Goal: Navigation & Orientation: Find specific page/section

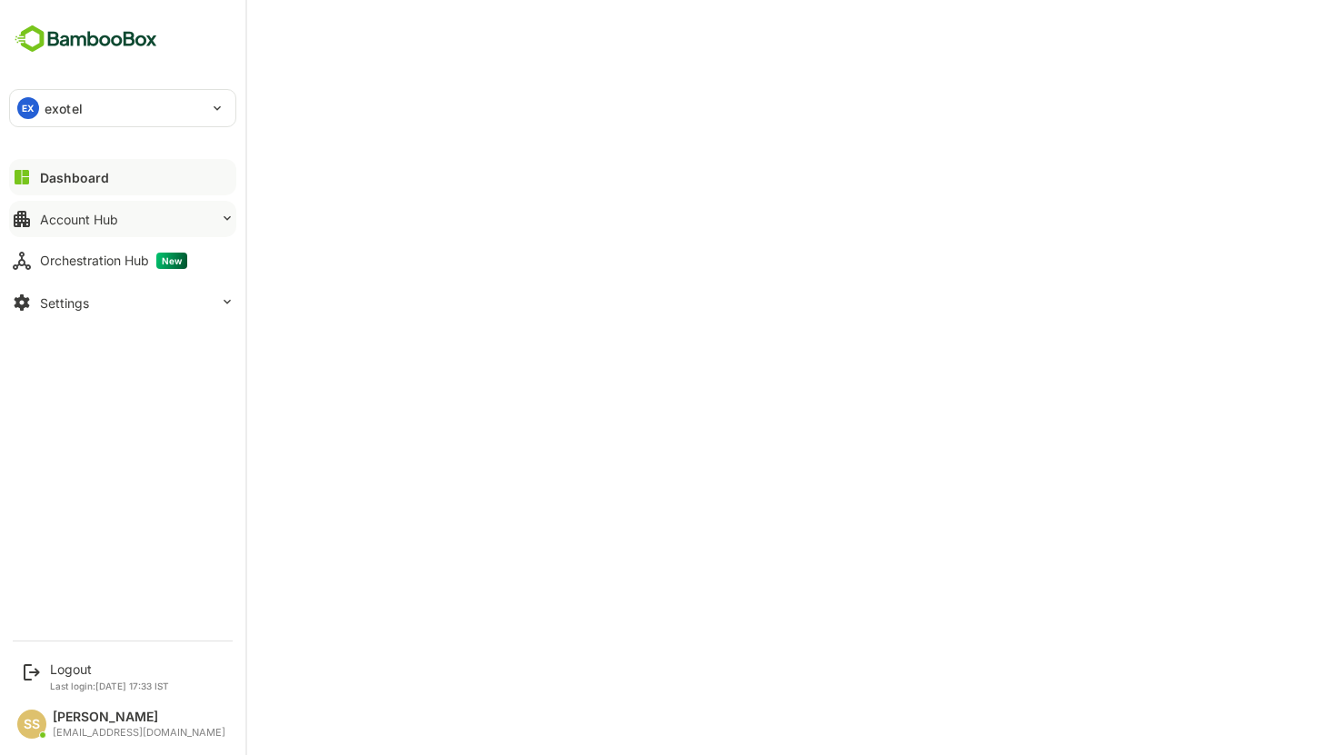
click at [101, 223] on div "Account Hub" at bounding box center [79, 219] width 78 height 15
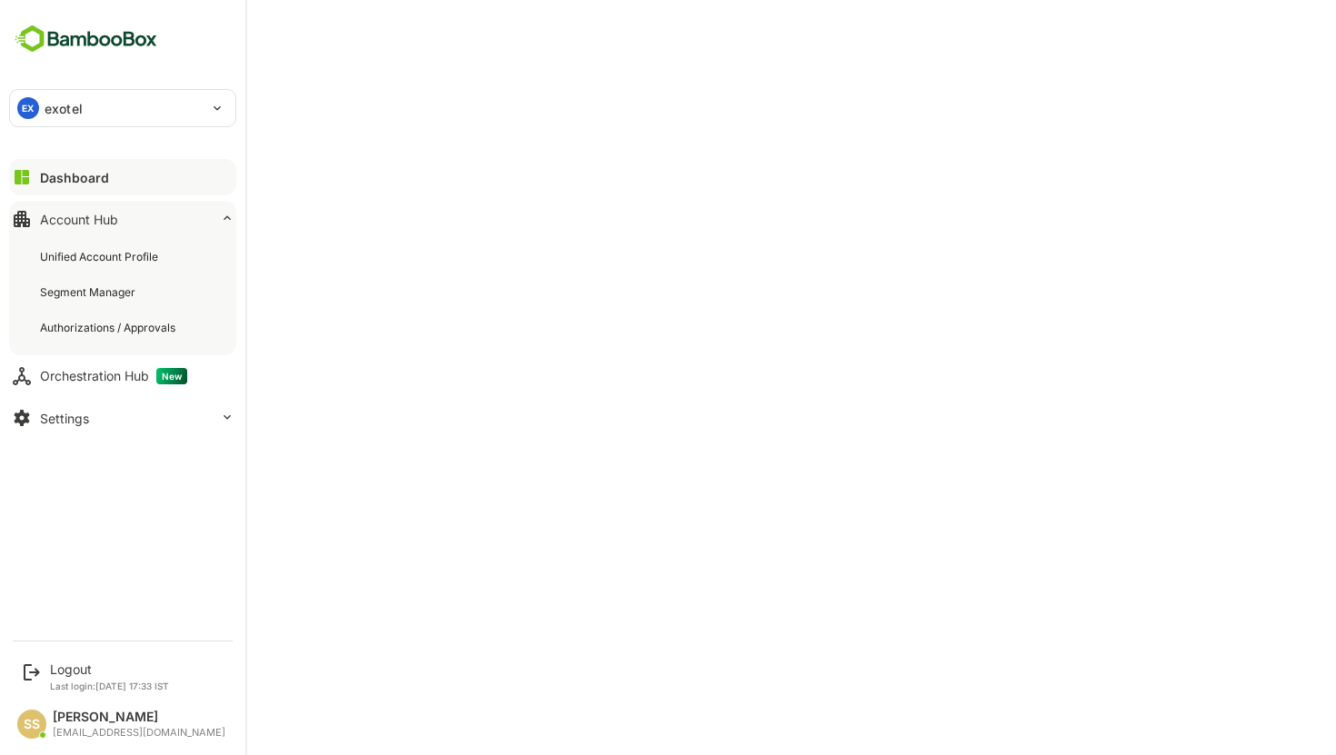
click at [101, 223] on div "Account Hub" at bounding box center [79, 219] width 78 height 15
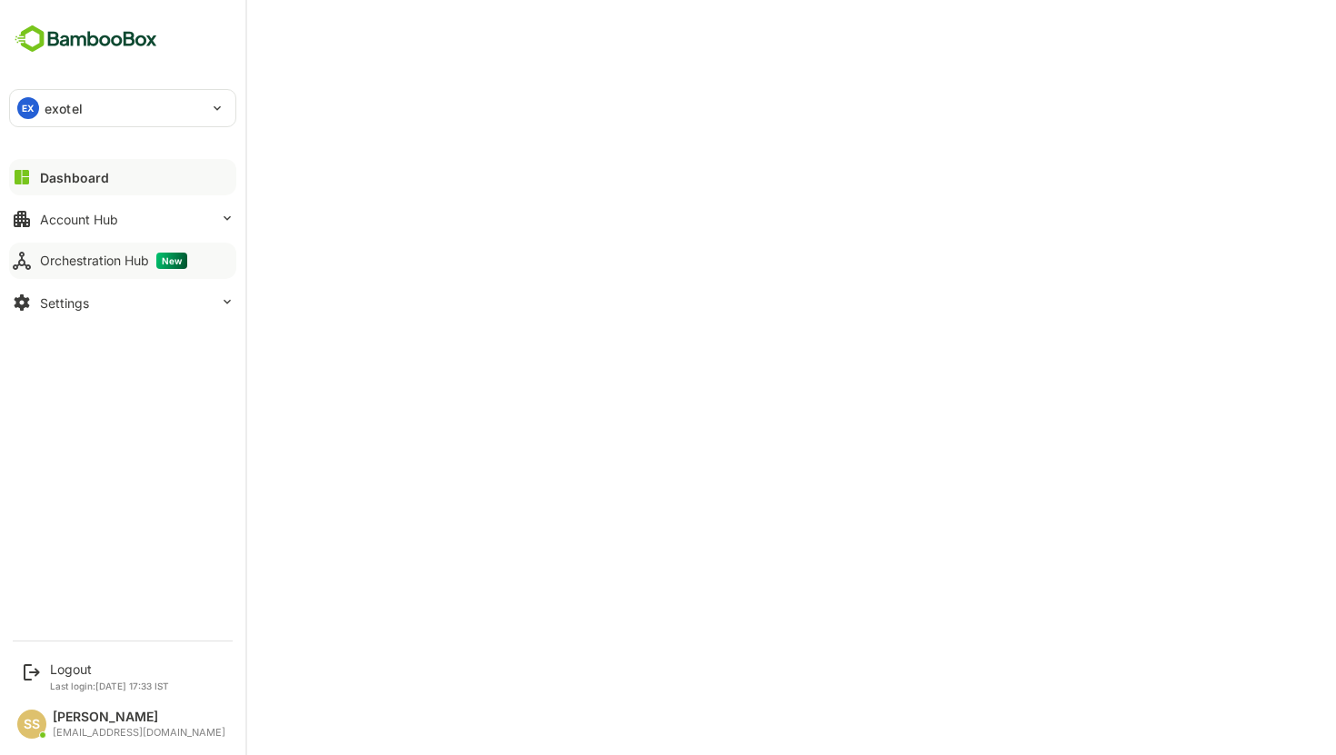
click at [101, 248] on button "Orchestration Hub New" at bounding box center [122, 261] width 227 height 36
click at [107, 262] on div "Orchestration Hub New" at bounding box center [117, 261] width 154 height 16
click at [223, 214] on icon at bounding box center [227, 218] width 15 height 15
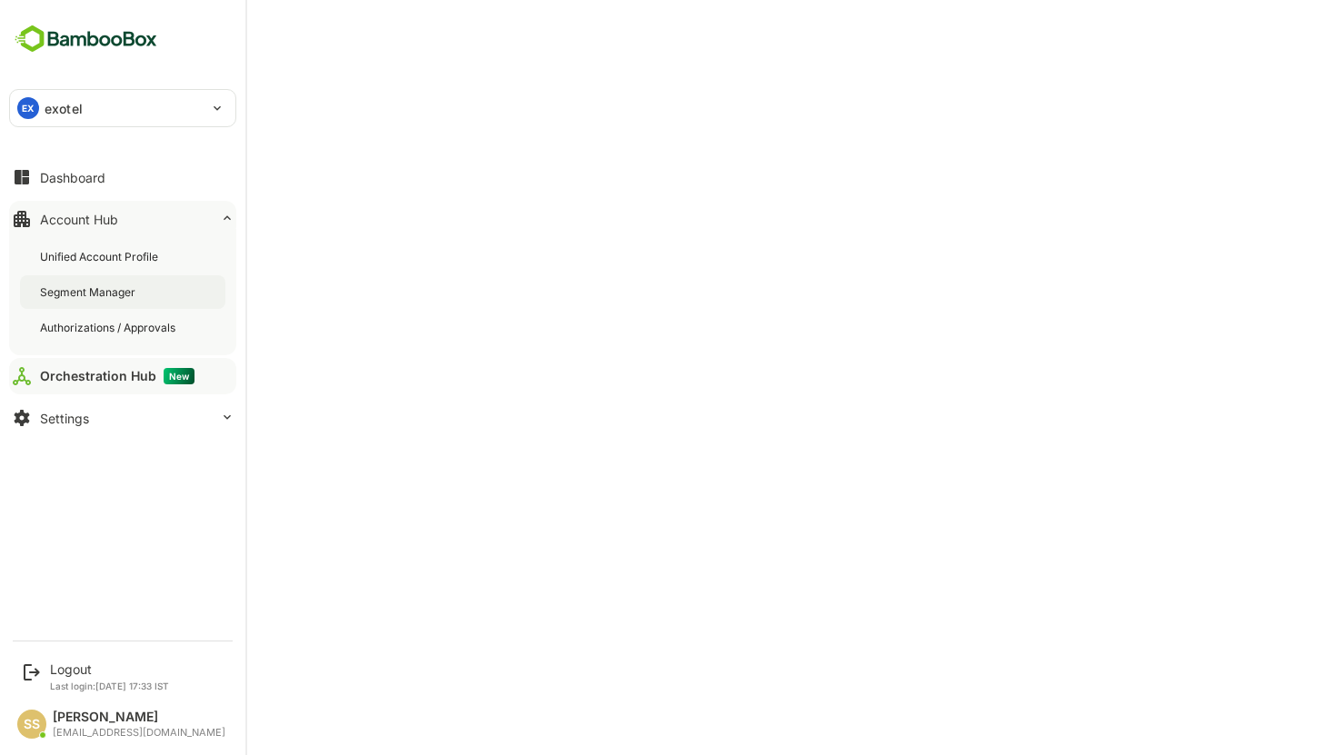
click at [145, 295] on div "Segment Manager" at bounding box center [122, 292] width 205 height 34
click at [105, 178] on button "Dashboard" at bounding box center [122, 177] width 227 height 36
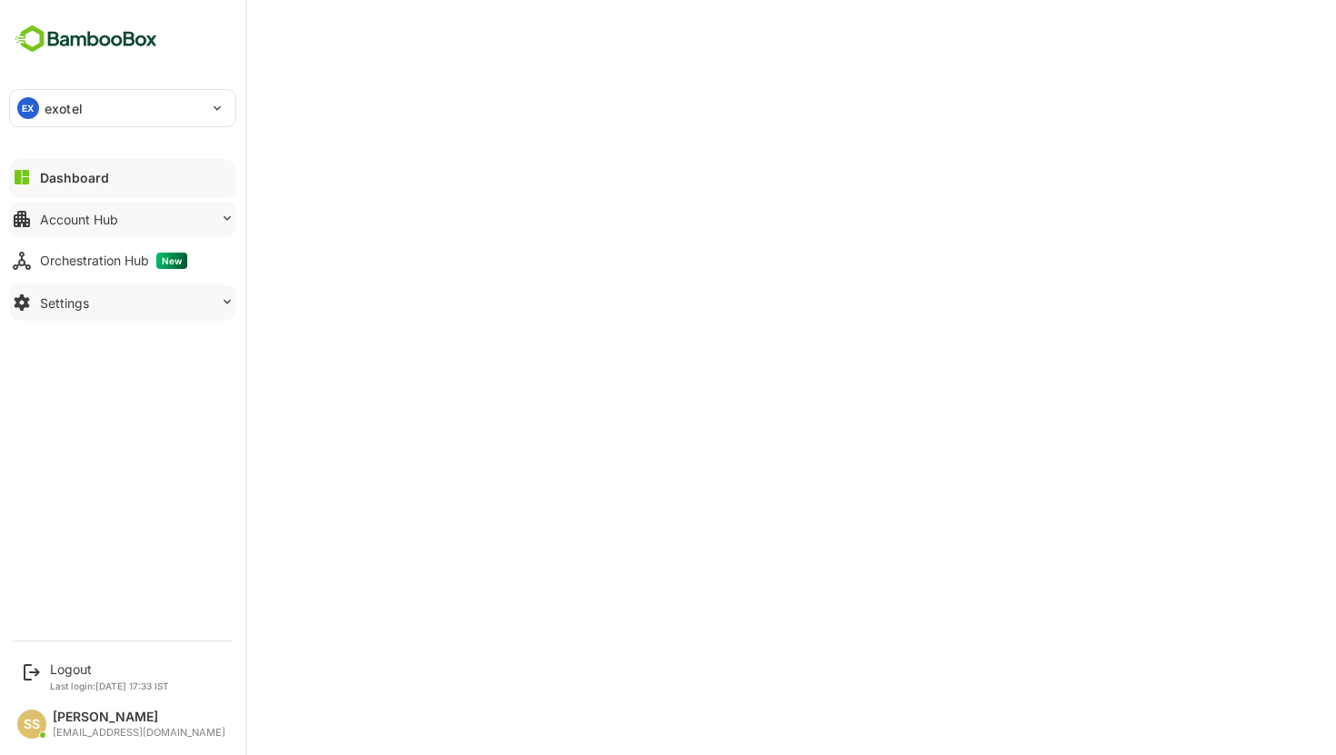
click at [148, 303] on button "Settings" at bounding box center [122, 302] width 227 height 36
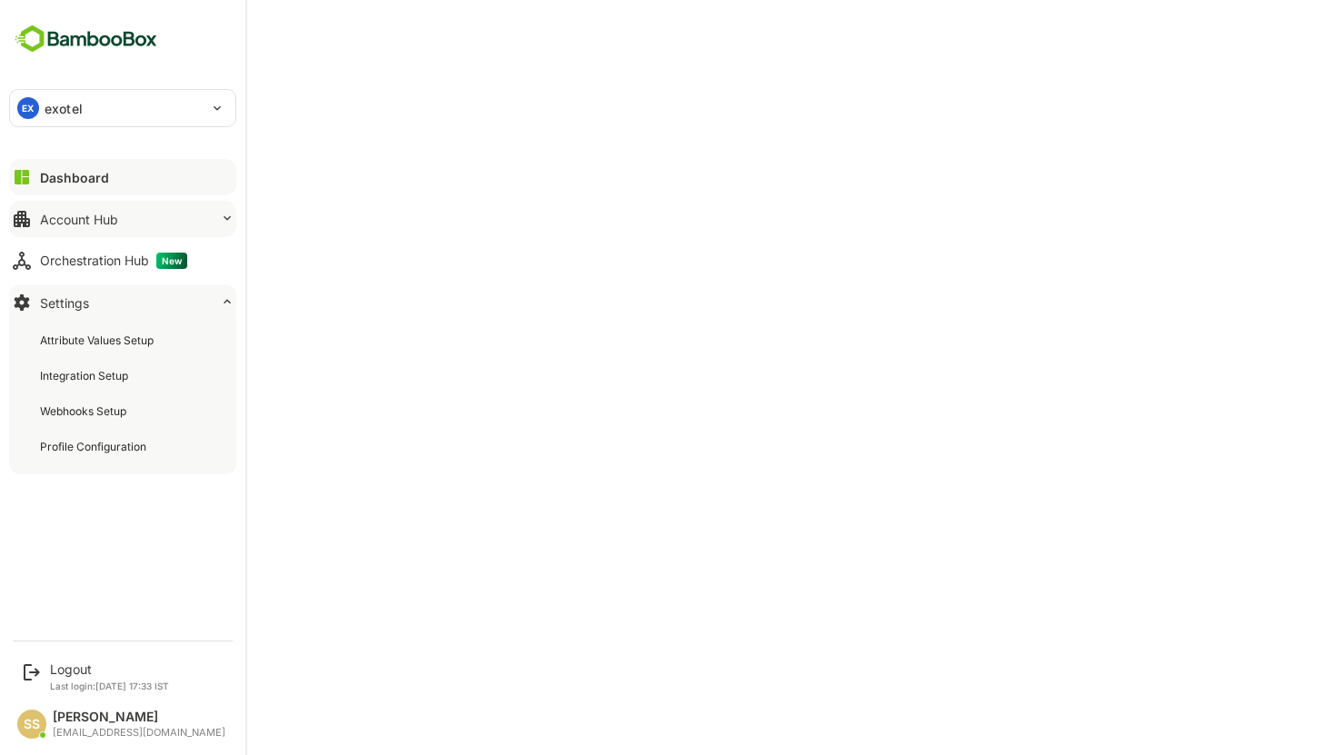
click at [148, 303] on button "Settings" at bounding box center [122, 302] width 227 height 36
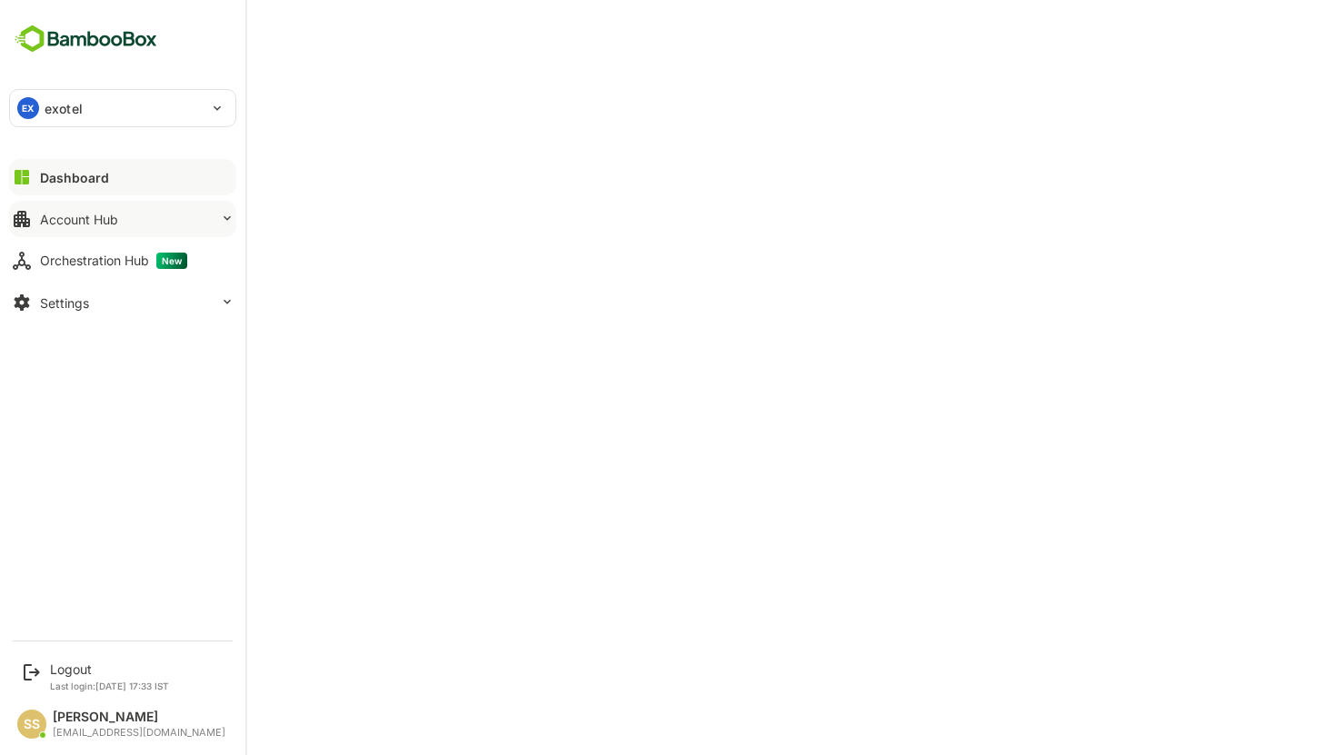
click at [221, 206] on button "Account Hub" at bounding box center [122, 219] width 227 height 36
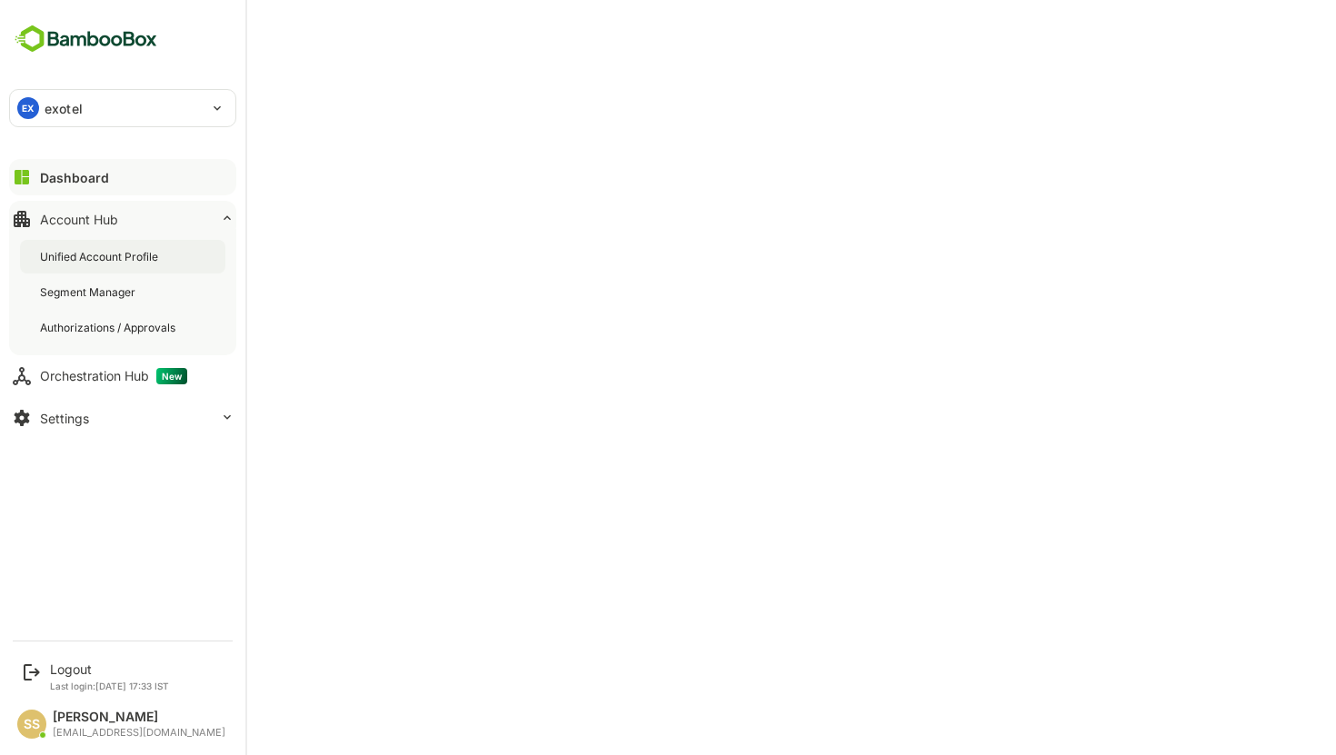
click at [164, 257] on div "Unified Account Profile" at bounding box center [122, 257] width 205 height 34
click at [223, 406] on button "Settings" at bounding box center [122, 418] width 227 height 36
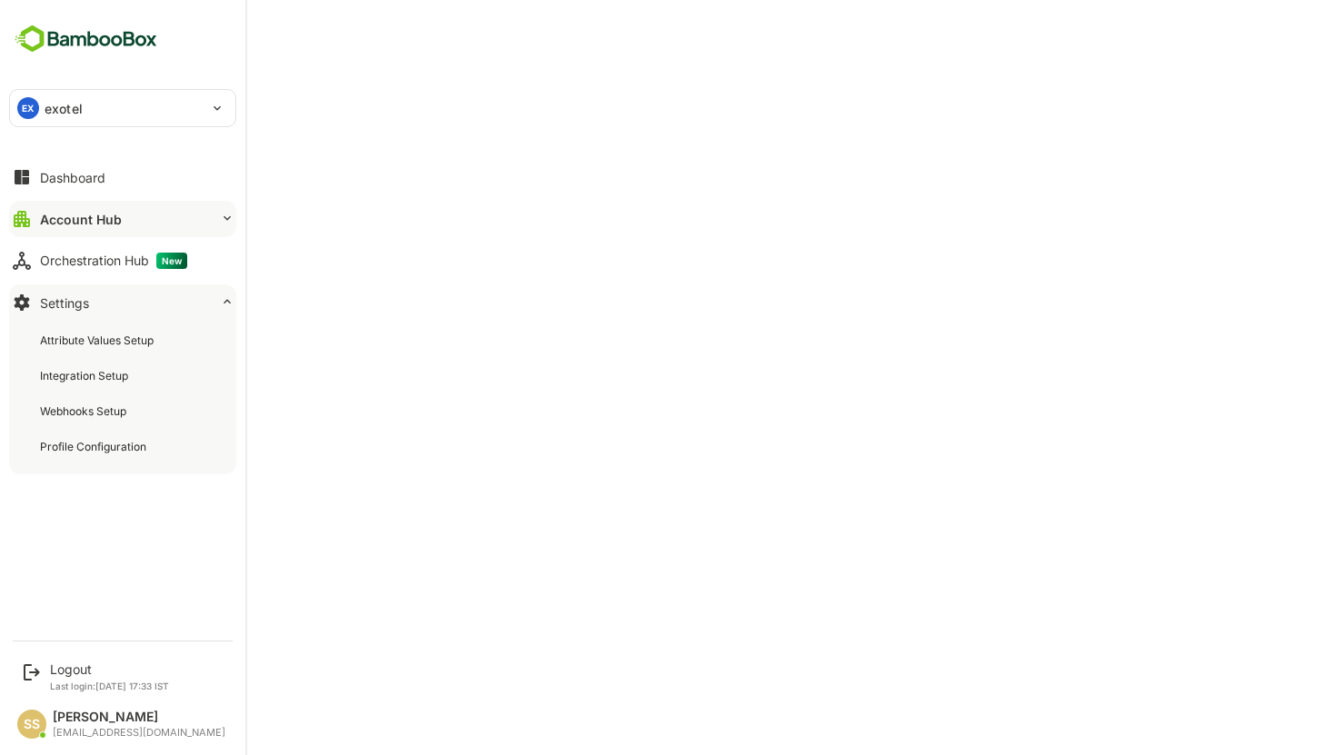
click at [210, 308] on button "Settings" at bounding box center [122, 302] width 227 height 36
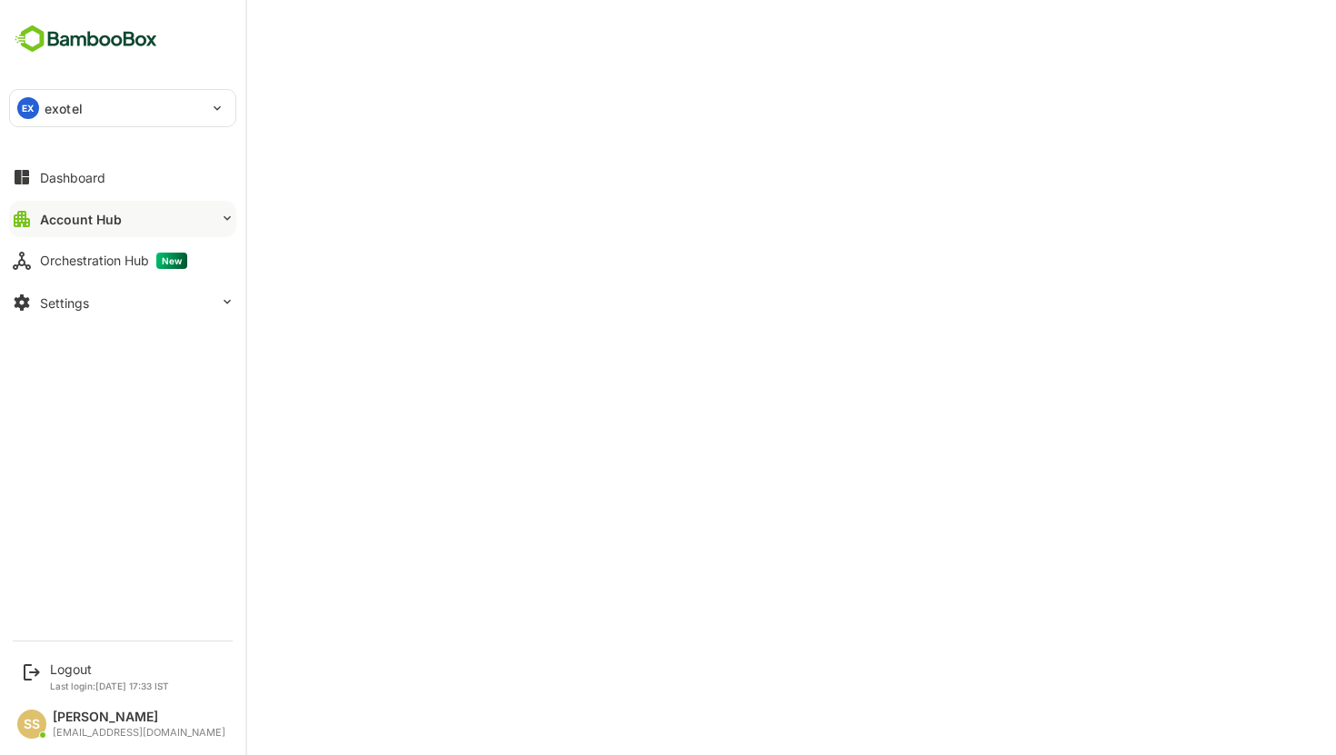
click at [209, 224] on button "Account Hub" at bounding box center [122, 219] width 227 height 36
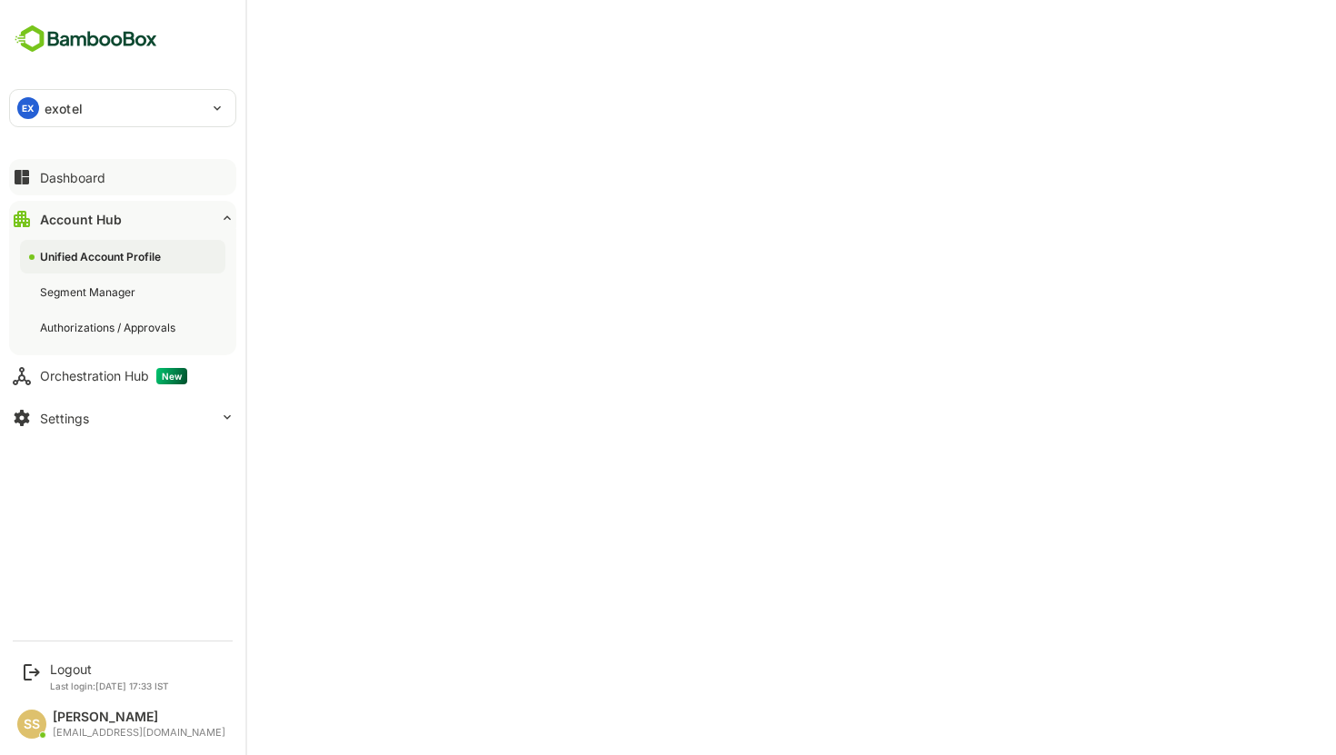
click at [87, 164] on button "Dashboard" at bounding box center [122, 177] width 227 height 36
